Goal: Task Accomplishment & Management: Manage account settings

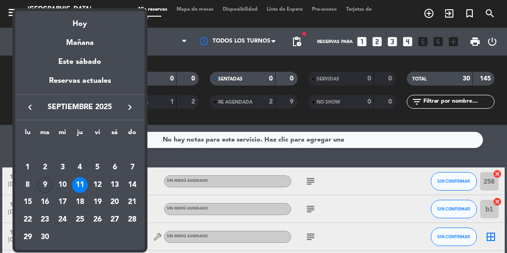
click at [64, 183] on div "10" at bounding box center [63, 185] width 16 height 16
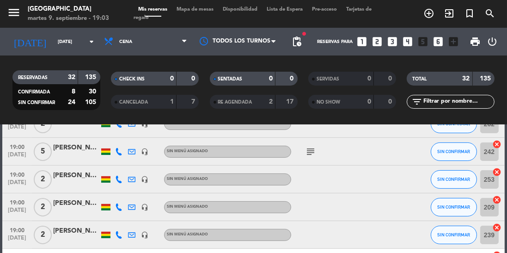
scroll to position [349, 0]
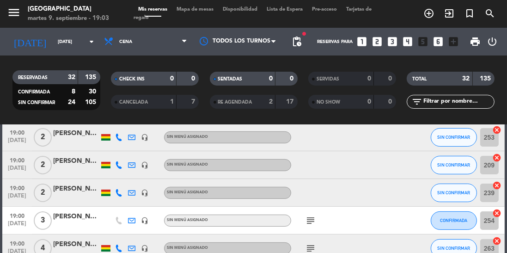
click at [309, 223] on icon "subject" at bounding box center [310, 220] width 11 height 11
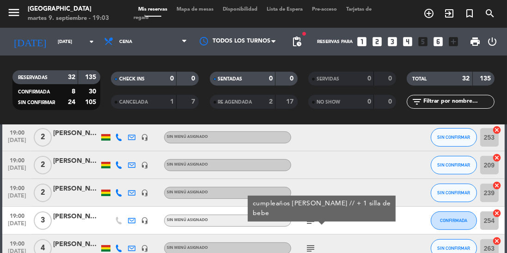
click at [307, 221] on icon "subject" at bounding box center [310, 220] width 11 height 11
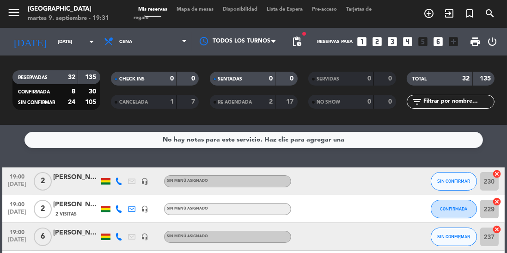
scroll to position [42, 0]
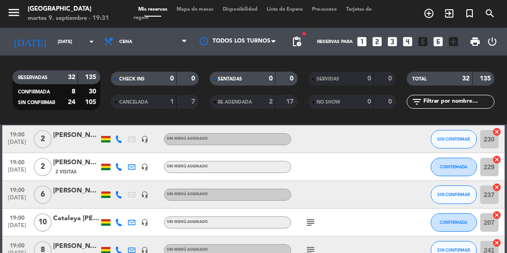
click at [76, 38] on input "[DATE]" at bounding box center [87, 42] width 68 height 14
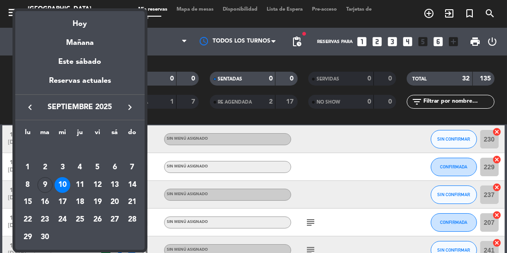
click at [50, 185] on div "9" at bounding box center [45, 185] width 16 height 16
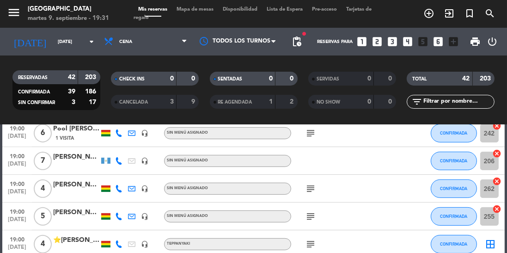
scroll to position [397, 0]
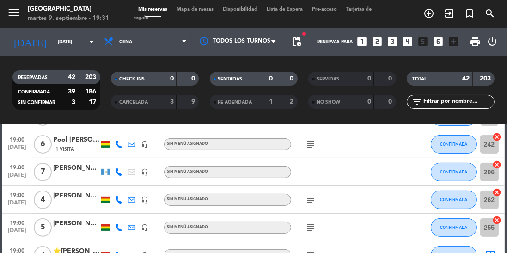
click at [119, 171] on icon at bounding box center [118, 171] width 7 height 7
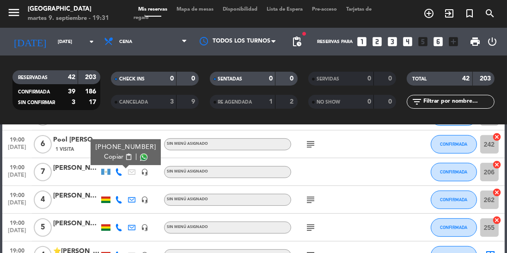
click at [140, 154] on span at bounding box center [143, 156] width 7 height 7
click at [80, 44] on input "[DATE]" at bounding box center [87, 42] width 68 height 14
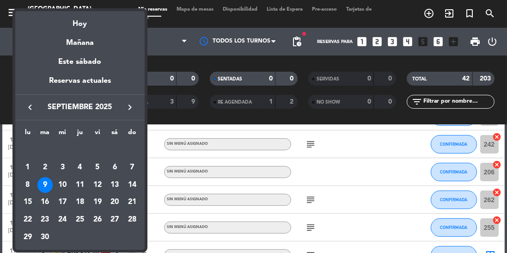
click at [100, 223] on div "26" at bounding box center [98, 220] width 16 height 16
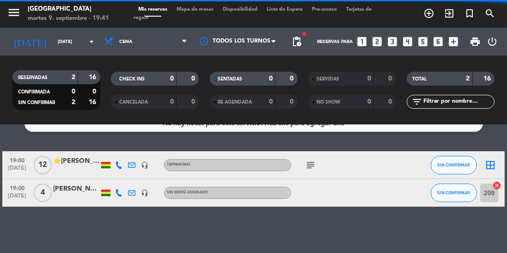
scroll to position [0, 0]
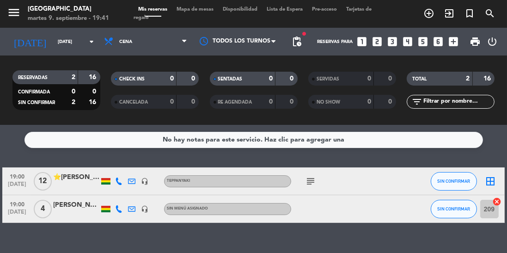
click at [84, 45] on input "[DATE]" at bounding box center [87, 42] width 68 height 14
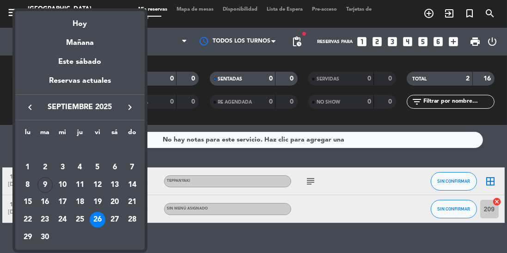
click at [165, 44] on div at bounding box center [253, 126] width 507 height 253
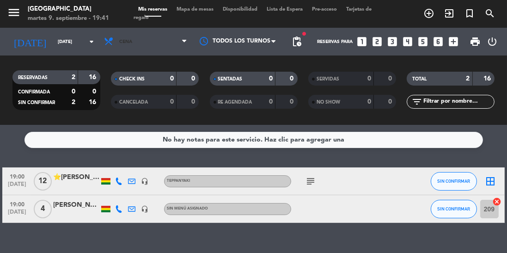
click at [165, 43] on span "Cena" at bounding box center [145, 41] width 92 height 20
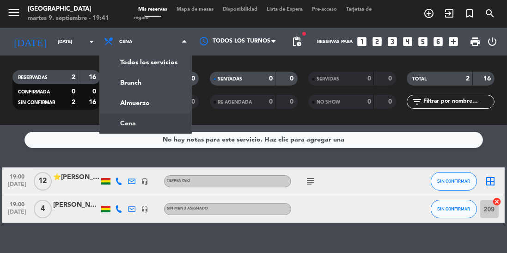
click at [150, 101] on div "menu Jardín de Asia martes 9. septiembre - 19:41 Mis reservas Mapa de mesas Dis…" at bounding box center [253, 62] width 507 height 125
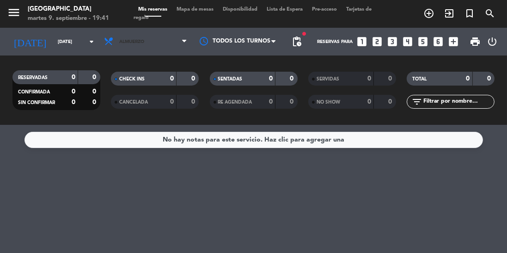
click at [134, 41] on span "Almuerzo" at bounding box center [131, 41] width 25 height 5
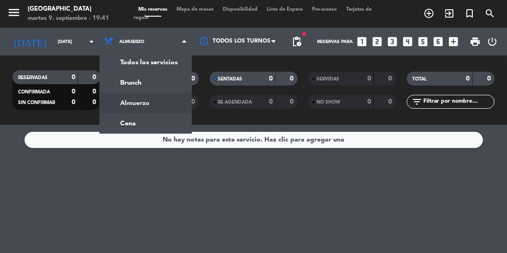
click at [145, 125] on ng-component "menu Jardín de Asia martes 9. septiembre - 19:41 Mis reservas Mapa de mesas Dis…" at bounding box center [253, 126] width 507 height 253
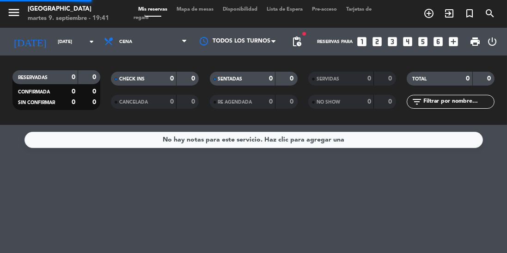
click at [81, 42] on input "[DATE]" at bounding box center [87, 42] width 68 height 14
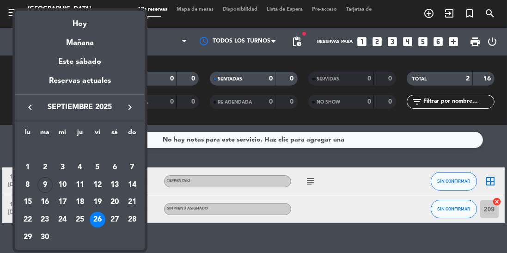
click at [48, 207] on div "16" at bounding box center [45, 202] width 16 height 16
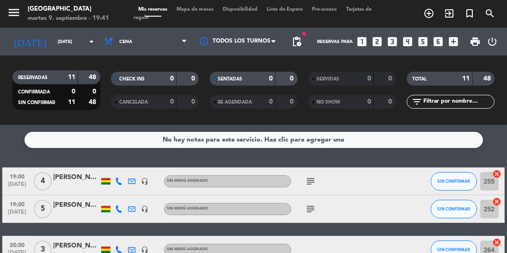
click at [81, 44] on input "[DATE]" at bounding box center [87, 42] width 68 height 14
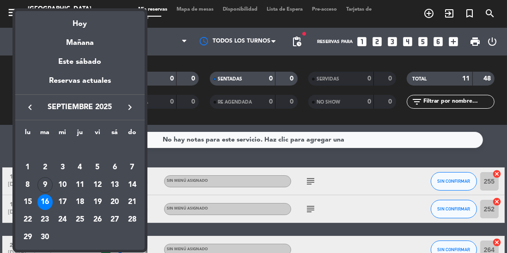
click at [89, 189] on td "12" at bounding box center [98, 185] width 18 height 18
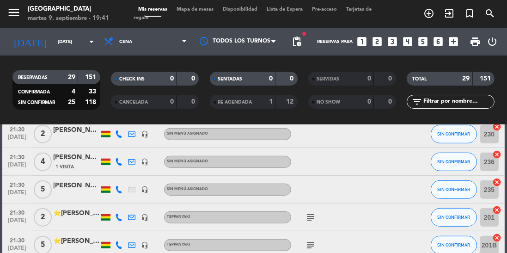
scroll to position [759, 0]
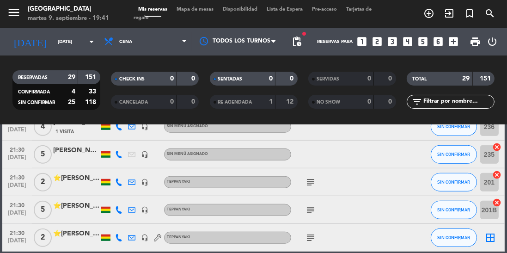
click at [77, 47] on input "[DATE]" at bounding box center [87, 42] width 68 height 14
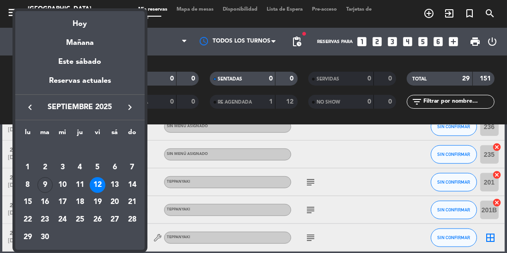
click at [117, 184] on div "13" at bounding box center [115, 185] width 16 height 16
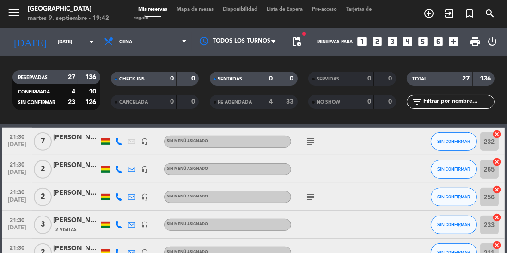
click at [315, 195] on icon "subject" at bounding box center [310, 196] width 11 height 11
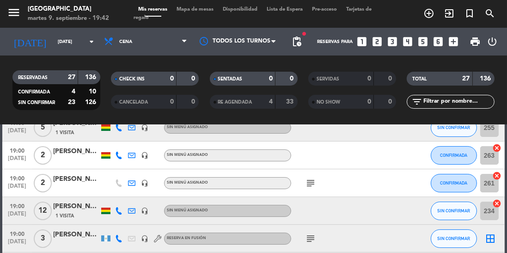
scroll to position [0, 0]
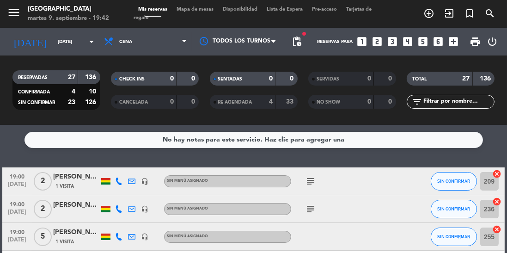
click at [77, 48] on input "[DATE]" at bounding box center [87, 42] width 68 height 14
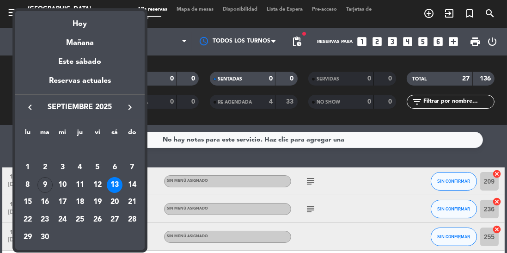
click at [29, 204] on div "15" at bounding box center [28, 202] width 16 height 16
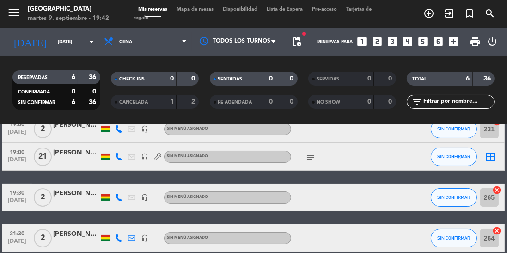
scroll to position [108, 0]
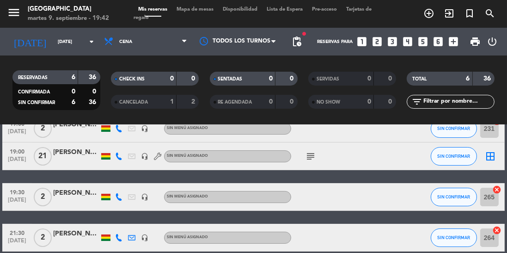
click at [312, 159] on icon "subject" at bounding box center [310, 156] width 11 height 11
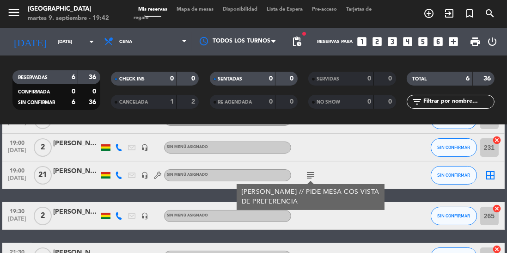
scroll to position [87, 0]
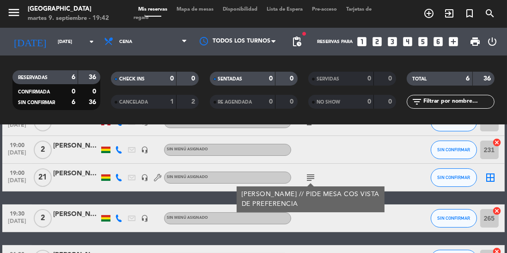
click at [122, 176] on icon at bounding box center [118, 177] width 7 height 7
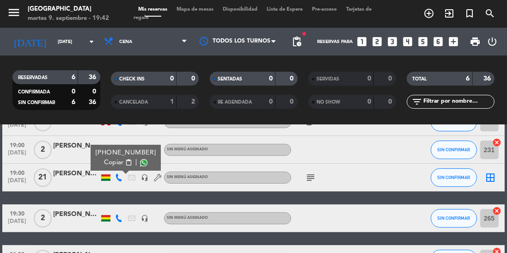
click at [140, 165] on span at bounding box center [143, 162] width 7 height 7
click at [84, 45] on input "[DATE]" at bounding box center [87, 42] width 68 height 14
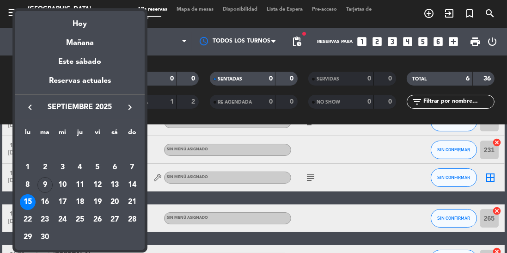
click at [98, 185] on div "12" at bounding box center [98, 185] width 16 height 16
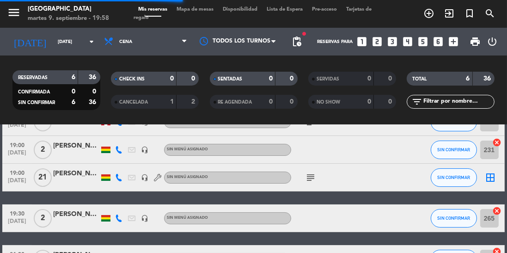
click at [86, 41] on icon "arrow_drop_down" at bounding box center [91, 41] width 11 height 11
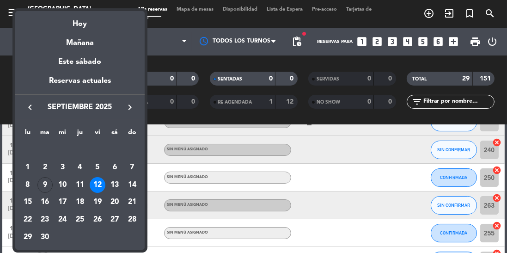
click at [29, 200] on div "15" at bounding box center [28, 202] width 16 height 16
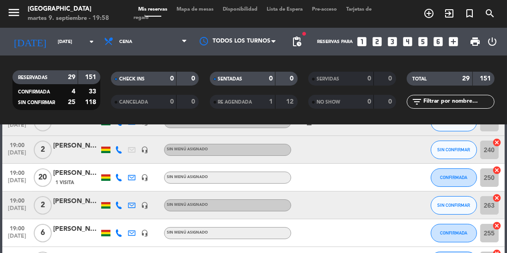
type input "[DATE]"
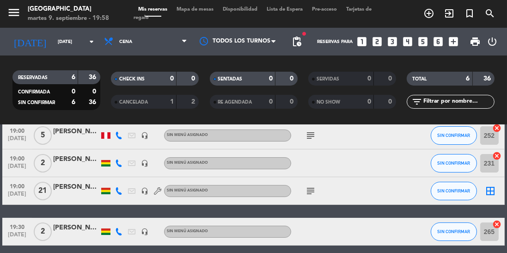
scroll to position [70, 0]
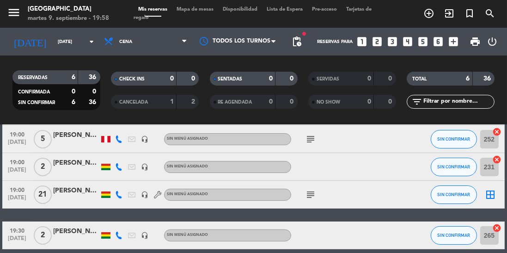
click at [311, 193] on icon "subject" at bounding box center [310, 194] width 11 height 11
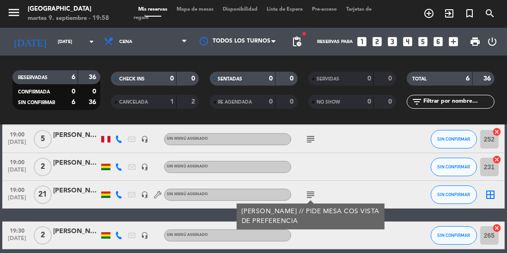
click at [76, 195] on div "[PERSON_NAME]" at bounding box center [76, 190] width 46 height 11
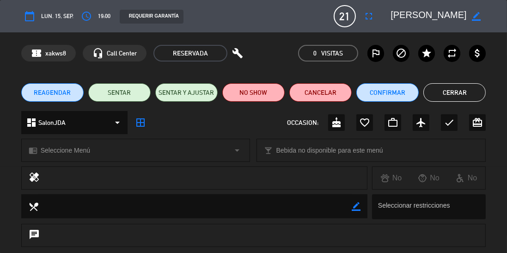
scroll to position [143, 0]
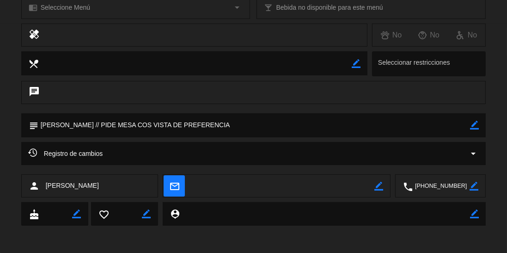
click at [474, 124] on icon "border_color" at bounding box center [474, 125] width 9 height 9
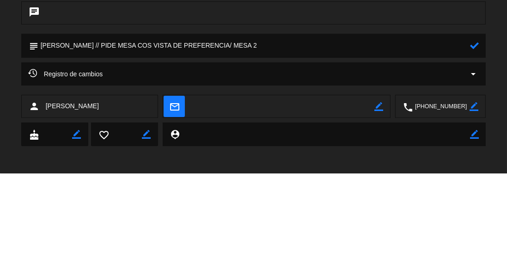
type textarea "[PERSON_NAME] // PIDE MESA COS VISTA DE PREFERENCIA/ MESA 2"
click at [474, 128] on icon at bounding box center [474, 125] width 9 height 9
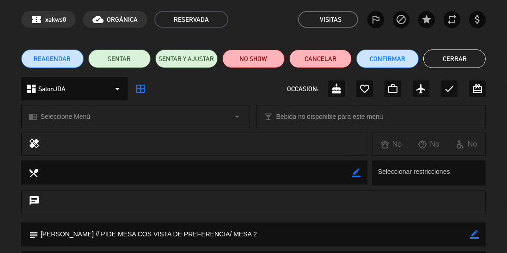
scroll to position [0, 0]
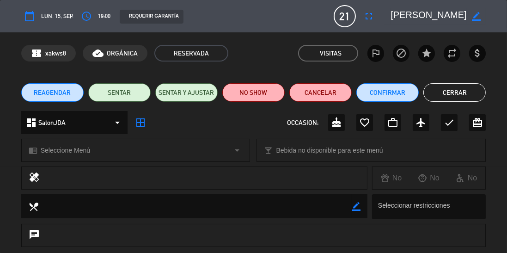
click at [457, 94] on button "Cerrar" at bounding box center [454, 92] width 62 height 18
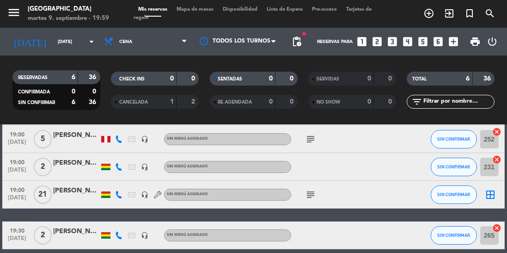
click at [313, 195] on icon "subject" at bounding box center [310, 194] width 11 height 11
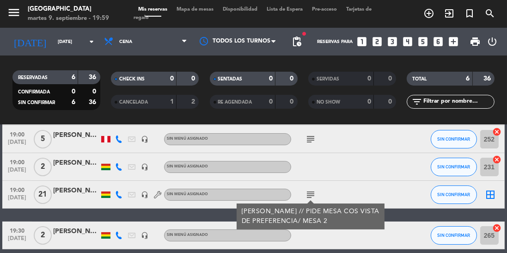
click at [305, 197] on icon "subject" at bounding box center [310, 194] width 11 height 11
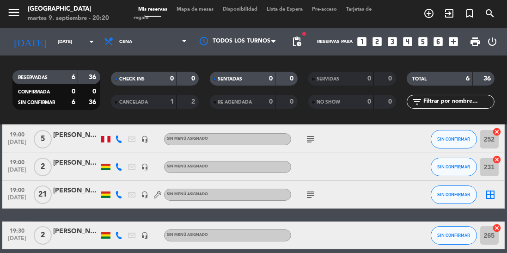
click at [84, 42] on input "[DATE]" at bounding box center [87, 42] width 68 height 14
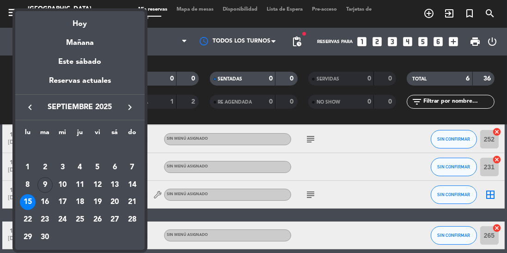
click at [61, 179] on div "10" at bounding box center [63, 185] width 16 height 16
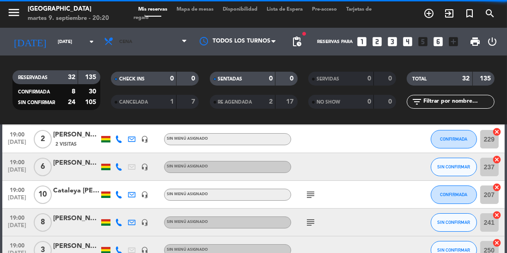
click at [152, 48] on span "Cena" at bounding box center [145, 41] width 92 height 20
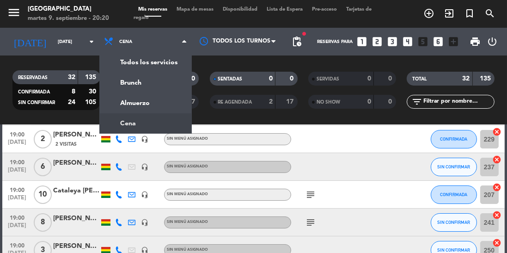
click at [150, 98] on div "menu Jardín de Asia martes 9. septiembre - 20:20 Mis reservas Mapa de mesas Dis…" at bounding box center [253, 62] width 507 height 125
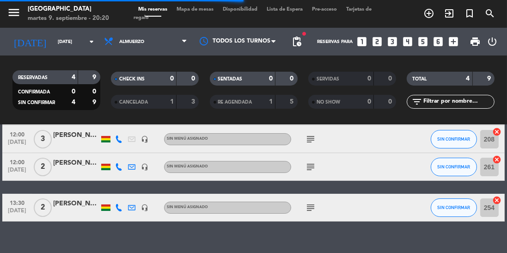
scroll to position [40, 0]
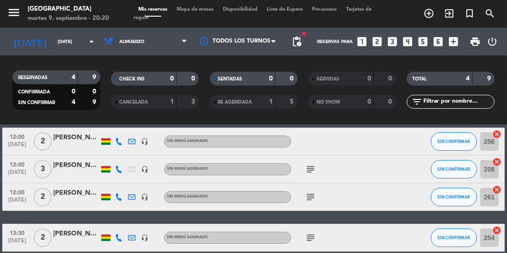
click at [314, 172] on icon "subject" at bounding box center [310, 169] width 11 height 11
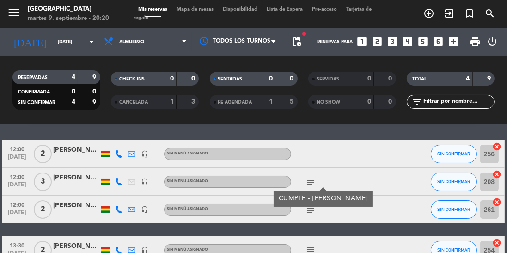
scroll to position [32, 0]
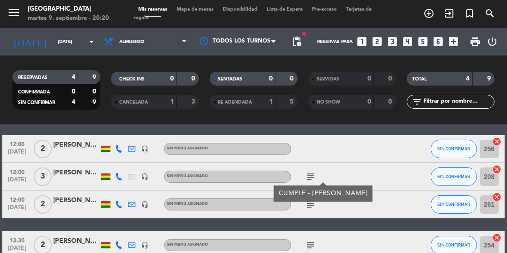
click at [311, 203] on icon "subject" at bounding box center [310, 204] width 11 height 11
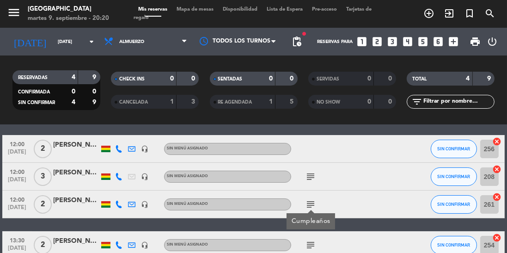
scroll to position [40, 0]
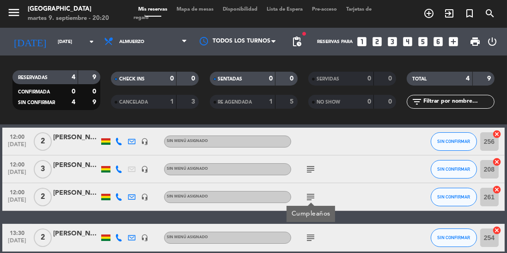
click at [308, 233] on icon "subject" at bounding box center [310, 237] width 11 height 11
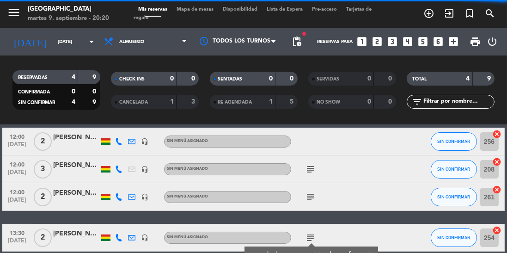
scroll to position [0, 0]
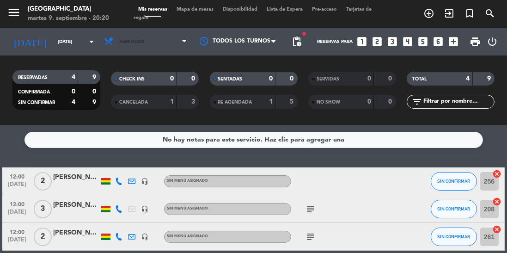
click at [160, 47] on span "Almuerzo" at bounding box center [145, 41] width 92 height 20
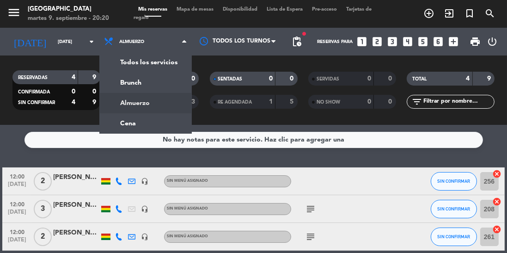
click at [159, 127] on ng-component "menu Jardín de Asia martes 9. septiembre - 20:20 Mis reservas Mapa de mesas Dis…" at bounding box center [253, 126] width 507 height 253
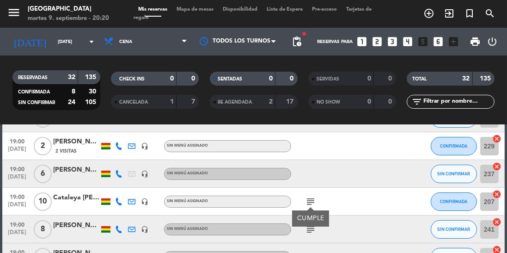
scroll to position [67, 0]
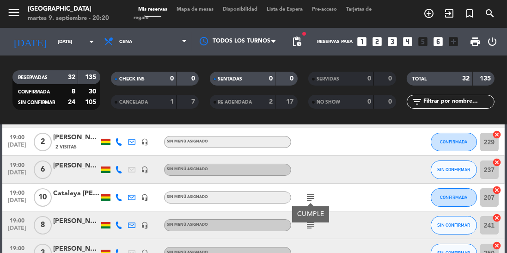
click at [308, 228] on icon "subject" at bounding box center [310, 224] width 11 height 11
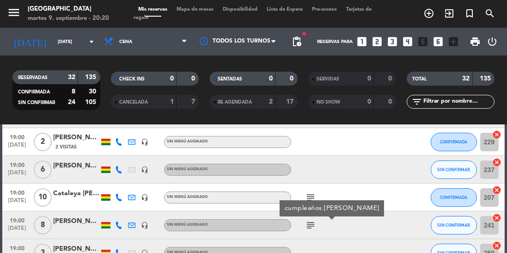
click at [307, 223] on icon "subject" at bounding box center [310, 224] width 11 height 11
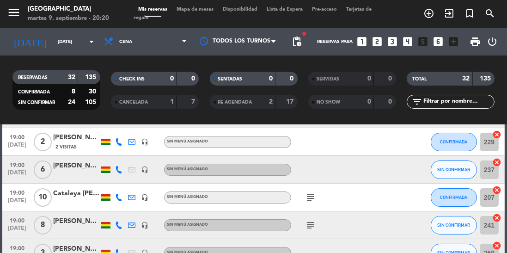
click at [310, 223] on icon "subject" at bounding box center [310, 224] width 11 height 11
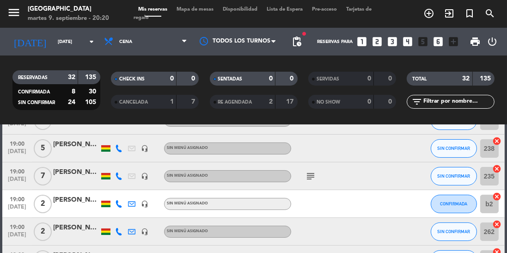
scroll to position [207, 0]
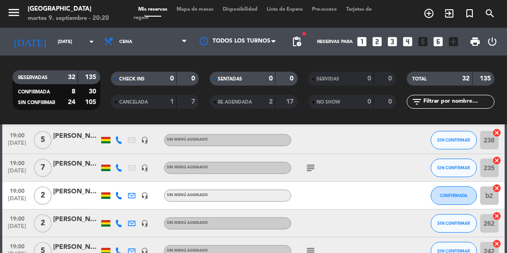
click at [306, 167] on icon "subject" at bounding box center [310, 167] width 11 height 11
click at [320, 238] on div "subject" at bounding box center [330, 250] width 78 height 27
click at [309, 252] on icon "subject" at bounding box center [310, 250] width 11 height 11
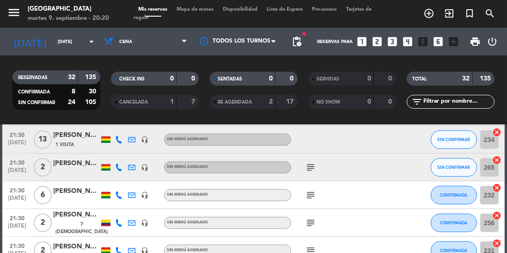
scroll to position [842, 0]
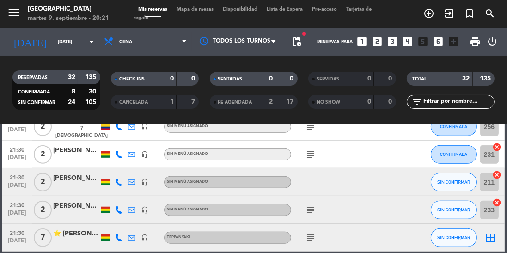
click at [315, 210] on icon "subject" at bounding box center [310, 209] width 11 height 11
click at [306, 237] on icon "subject" at bounding box center [310, 237] width 11 height 11
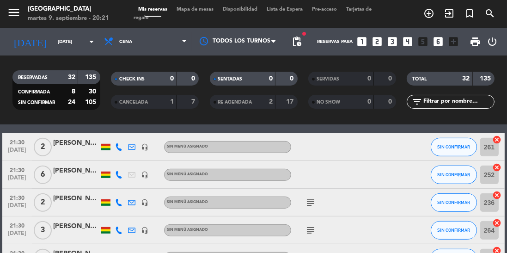
scroll to position [610, 0]
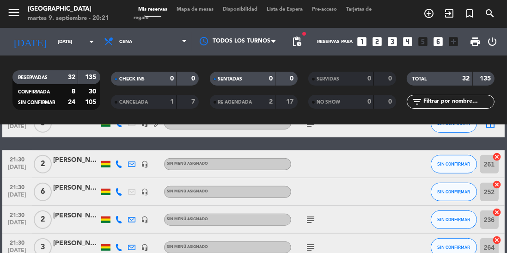
click at [313, 219] on icon "subject" at bounding box center [310, 219] width 11 height 11
click at [310, 248] on icon "subject" at bounding box center [310, 247] width 11 height 11
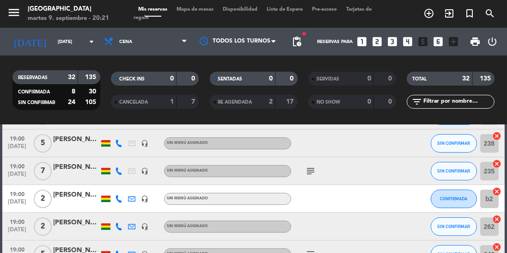
scroll to position [189, 0]
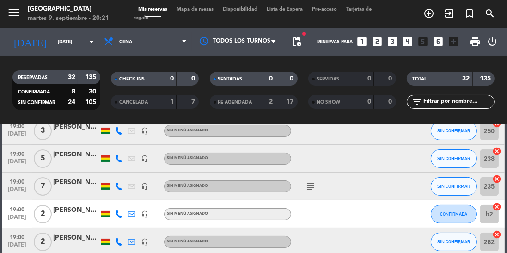
click at [310, 183] on icon "subject" at bounding box center [310, 186] width 11 height 11
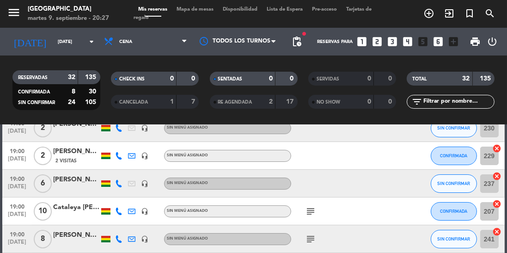
scroll to position [64, 0]
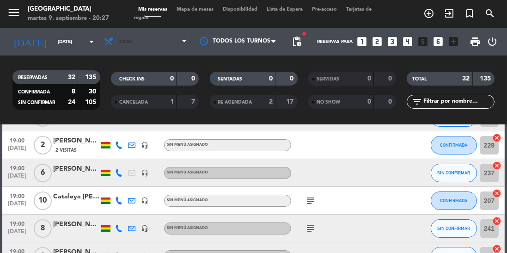
click at [139, 47] on span "Cena" at bounding box center [145, 41] width 92 height 20
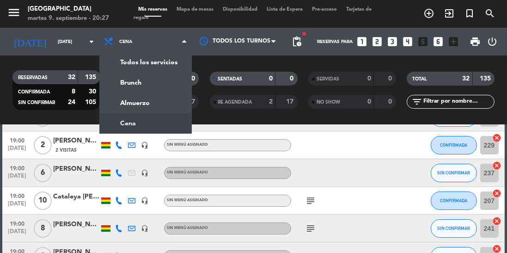
click at [136, 109] on div "menu Jardín de Asia martes 9. septiembre - 20:27 Mis reservas Mapa de mesas Dis…" at bounding box center [253, 62] width 507 height 125
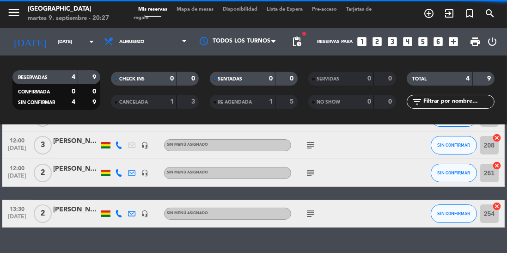
scroll to position [40, 0]
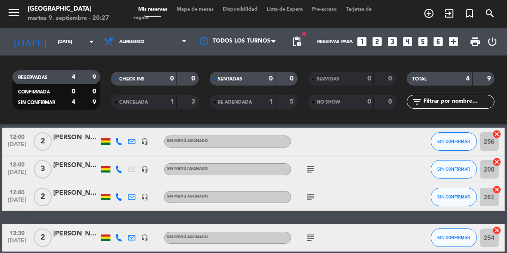
click at [313, 172] on icon "subject" at bounding box center [310, 169] width 11 height 11
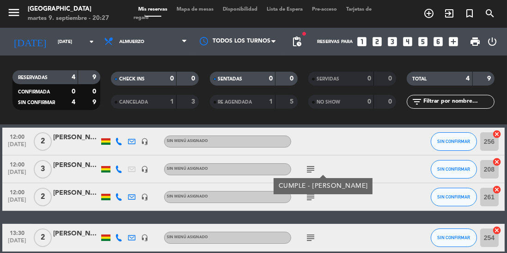
click at [312, 201] on icon "subject" at bounding box center [310, 196] width 11 height 11
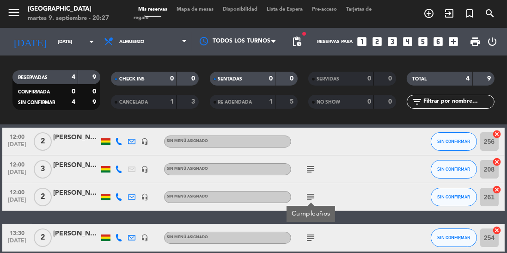
click at [309, 239] on icon "subject" at bounding box center [310, 237] width 11 height 11
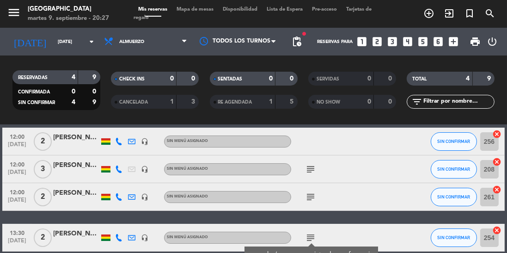
click at [79, 44] on input "[DATE]" at bounding box center [87, 42] width 68 height 14
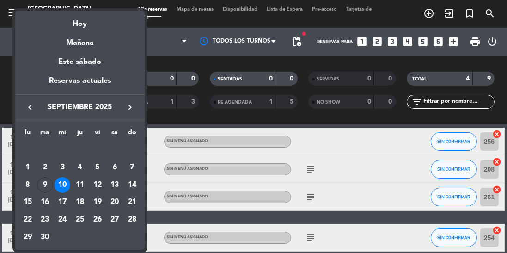
click at [78, 187] on div "11" at bounding box center [80, 185] width 16 height 16
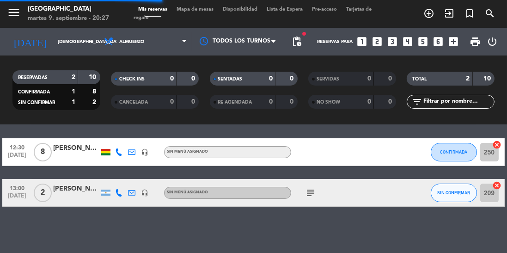
scroll to position [0, 0]
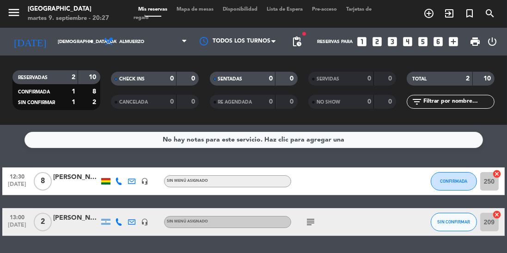
click at [307, 224] on icon "subject" at bounding box center [310, 221] width 11 height 11
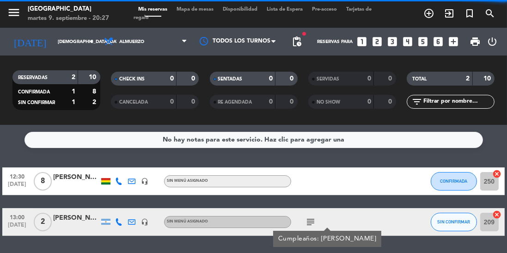
click at [78, 43] on input "[DEMOGRAPHIC_DATA][DATE]" at bounding box center [87, 42] width 68 height 14
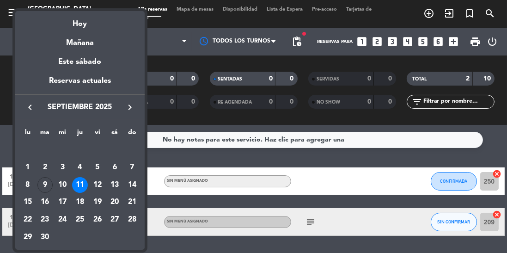
click at [393, 182] on div at bounding box center [253, 126] width 507 height 253
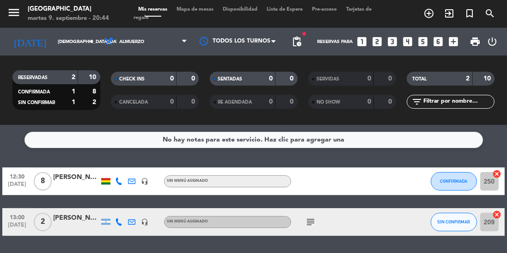
click at [311, 218] on icon "subject" at bounding box center [310, 221] width 11 height 11
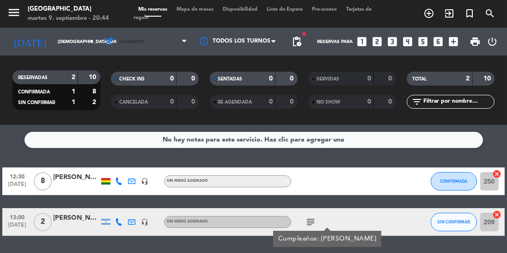
click at [172, 44] on span "Almuerzo" at bounding box center [145, 41] width 92 height 20
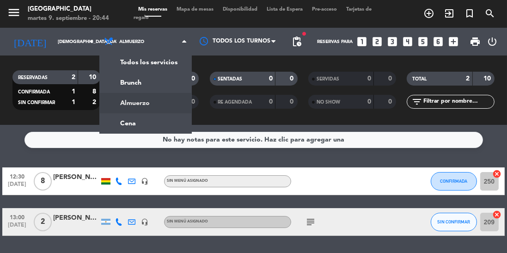
click at [143, 121] on div "menu Jardín de Asia martes 9. septiembre - 20:44 Mis reservas Mapa de mesas Dis…" at bounding box center [253, 62] width 507 height 125
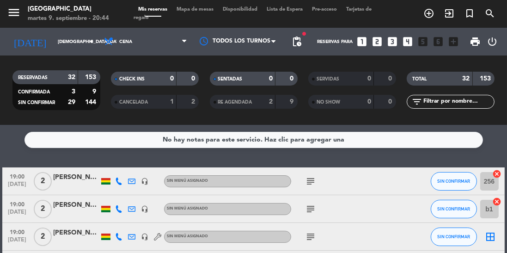
click at [309, 185] on icon "subject" at bounding box center [310, 181] width 11 height 11
click at [311, 211] on icon "subject" at bounding box center [310, 208] width 11 height 11
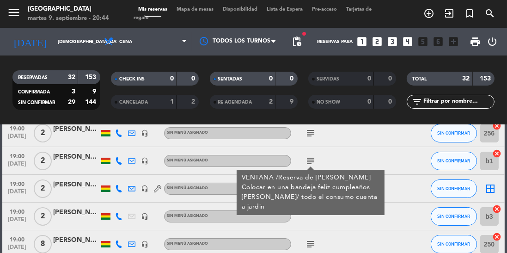
scroll to position [52, 0]
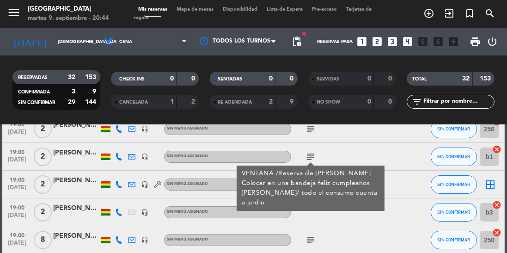
click at [356, 225] on div at bounding box center [330, 211] width 78 height 27
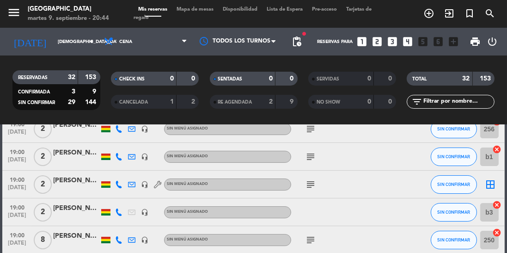
click at [305, 189] on icon "subject" at bounding box center [310, 184] width 11 height 11
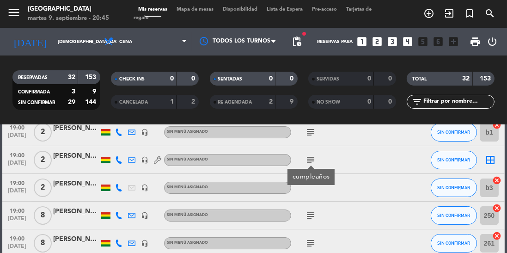
scroll to position [83, 0]
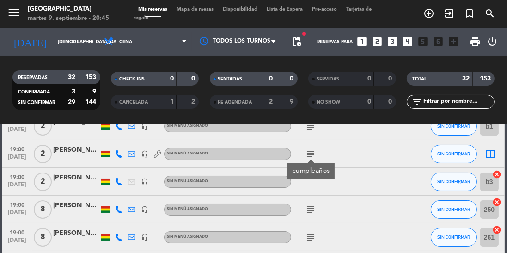
click at [312, 212] on icon "subject" at bounding box center [310, 209] width 11 height 11
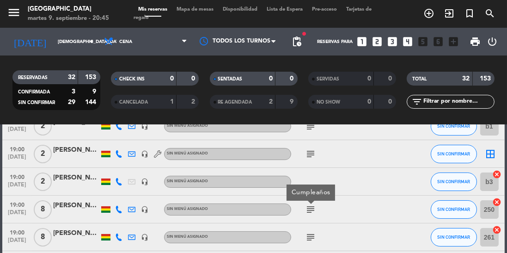
click at [307, 238] on icon "subject" at bounding box center [310, 237] width 11 height 11
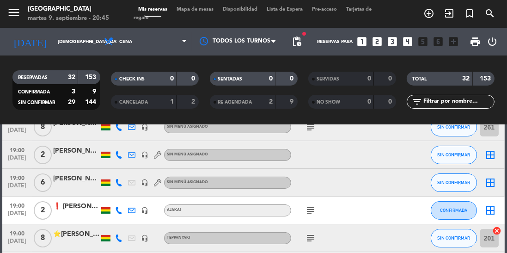
click at [313, 206] on icon "subject" at bounding box center [310, 210] width 11 height 11
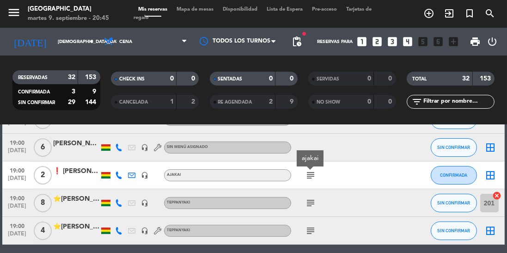
scroll to position [237, 0]
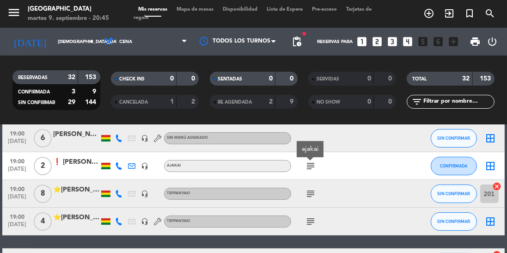
click at [309, 188] on icon "subject" at bounding box center [310, 193] width 11 height 11
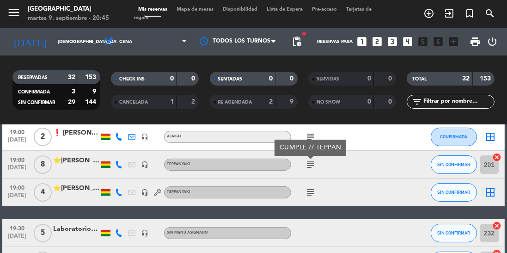
click at [305, 189] on icon "subject" at bounding box center [310, 192] width 11 height 11
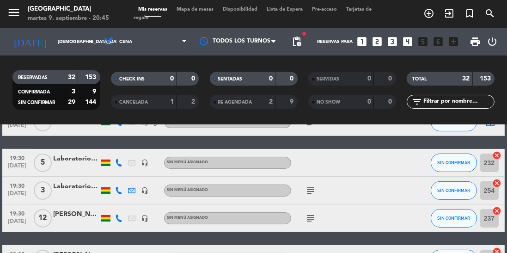
scroll to position [349, 0]
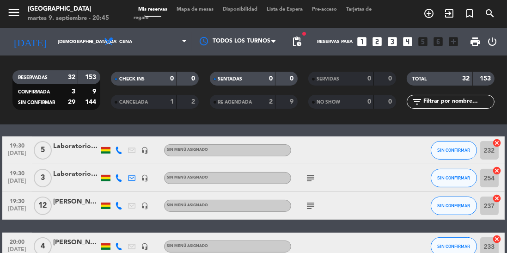
click at [309, 181] on icon "subject" at bounding box center [310, 177] width 11 height 11
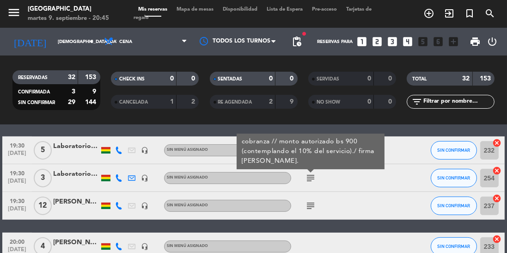
click at [316, 208] on icon "subject" at bounding box center [310, 205] width 11 height 11
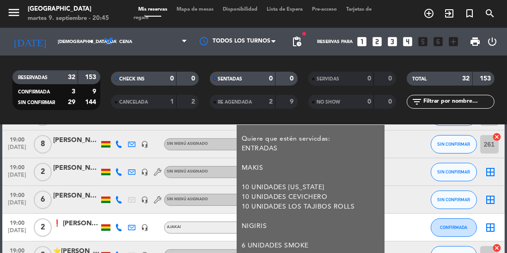
scroll to position [152, 0]
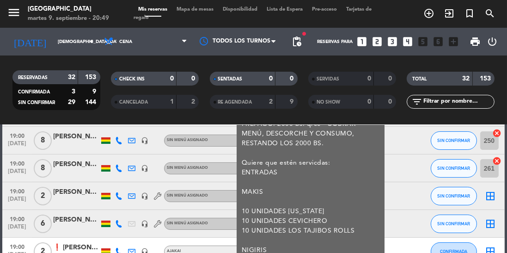
click at [70, 47] on input "[DEMOGRAPHIC_DATA][DATE]" at bounding box center [87, 42] width 68 height 14
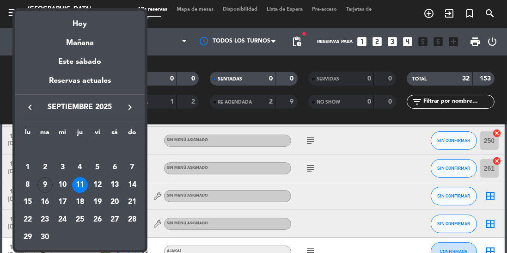
click at [47, 185] on div "9" at bounding box center [45, 185] width 16 height 16
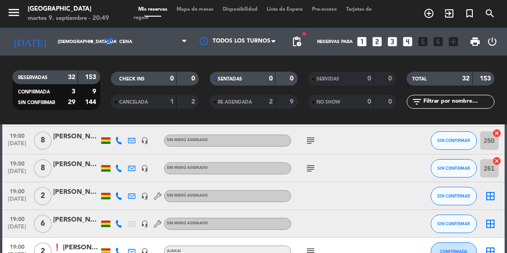
type input "[DATE]"
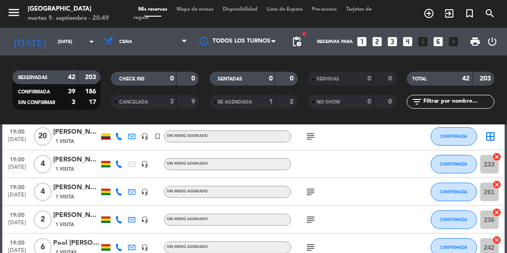
scroll to position [296, 0]
